Goal: Navigation & Orientation: Find specific page/section

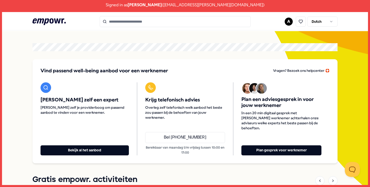
scroll to position [17, 0]
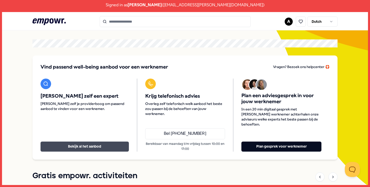
click at [96, 146] on button "Bekijk al het aanbod" at bounding box center [85, 147] width 88 height 10
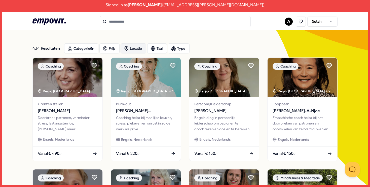
click at [134, 49] on div "Locatie" at bounding box center [134, 49] width 26 height 10
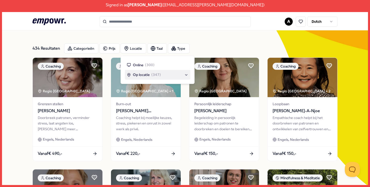
click at [150, 77] on div "Op locatie ( 347 )" at bounding box center [144, 75] width 34 height 6
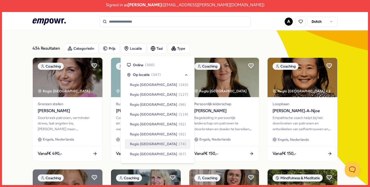
click at [158, 142] on div "Regio [GEOGRAPHIC_DATA] ( 74 )" at bounding box center [158, 145] width 56 height 6
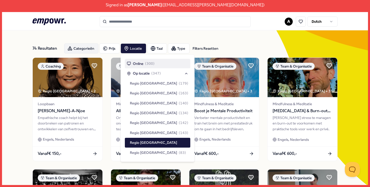
click at [85, 49] on div "Categorieën" at bounding box center [81, 49] width 34 height 10
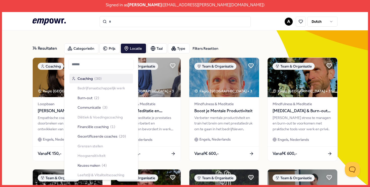
click at [89, 77] on span "Coaching" at bounding box center [85, 79] width 15 height 6
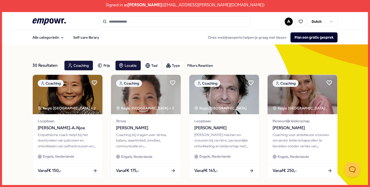
click at [58, 17] on icon ".empowr-logo_svg__cls-1{fill:#03032f}" at bounding box center [48, 21] width 33 height 9
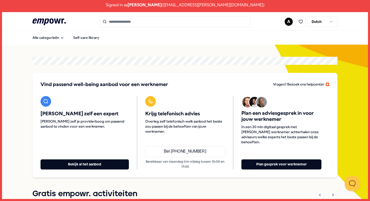
click at [248, 11] on div ".empowr-logo_svg__cls-1{fill:#03032f} A Dutch Alle categorieën Self-care librar…" at bounding box center [185, 105] width 370 height 190
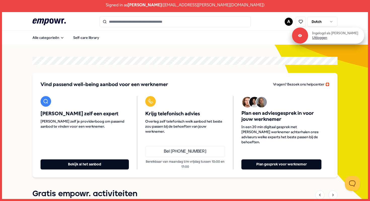
click at [323, 40] on link "Uitloggen" at bounding box center [319, 37] width 15 height 5
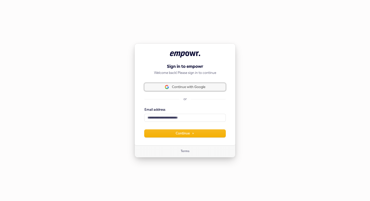
click at [204, 84] on button "Continue with Google" at bounding box center [184, 87] width 81 height 8
